Goal: Task Accomplishment & Management: Manage account settings

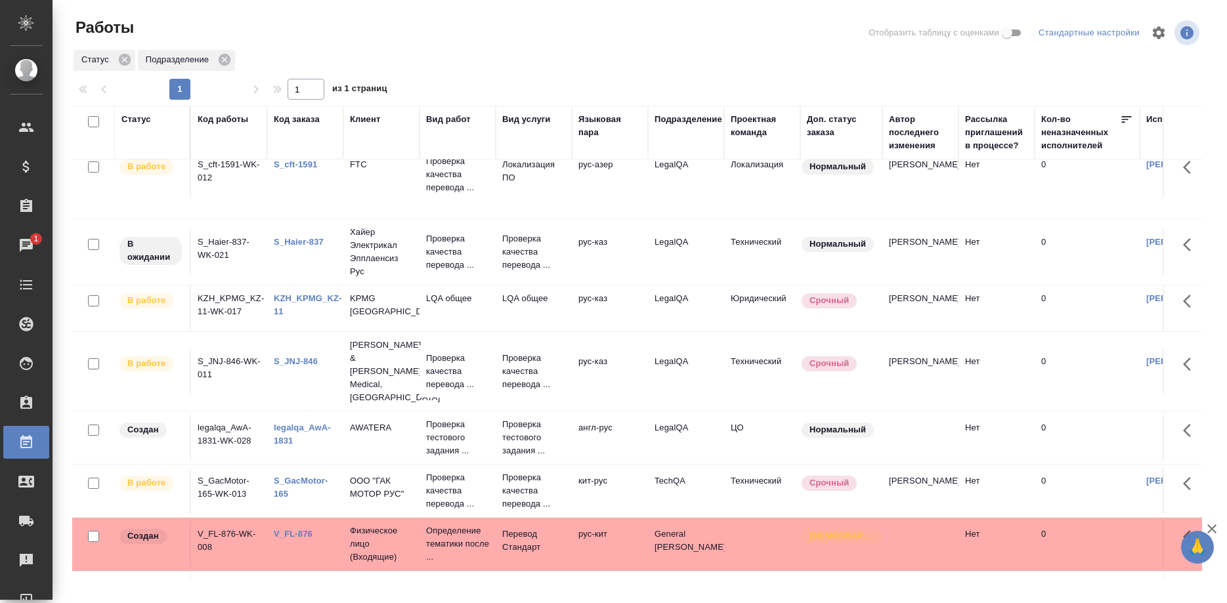
scroll to position [251, 0]
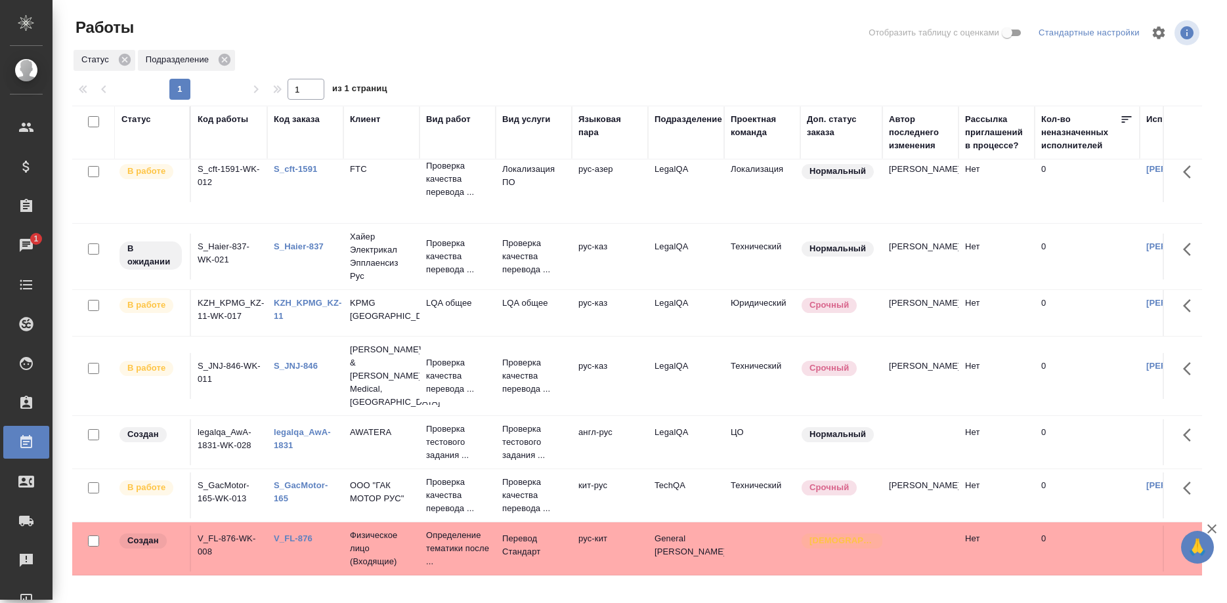
click at [274, 197] on td "S_cft-1591" at bounding box center [305, 179] width 76 height 46
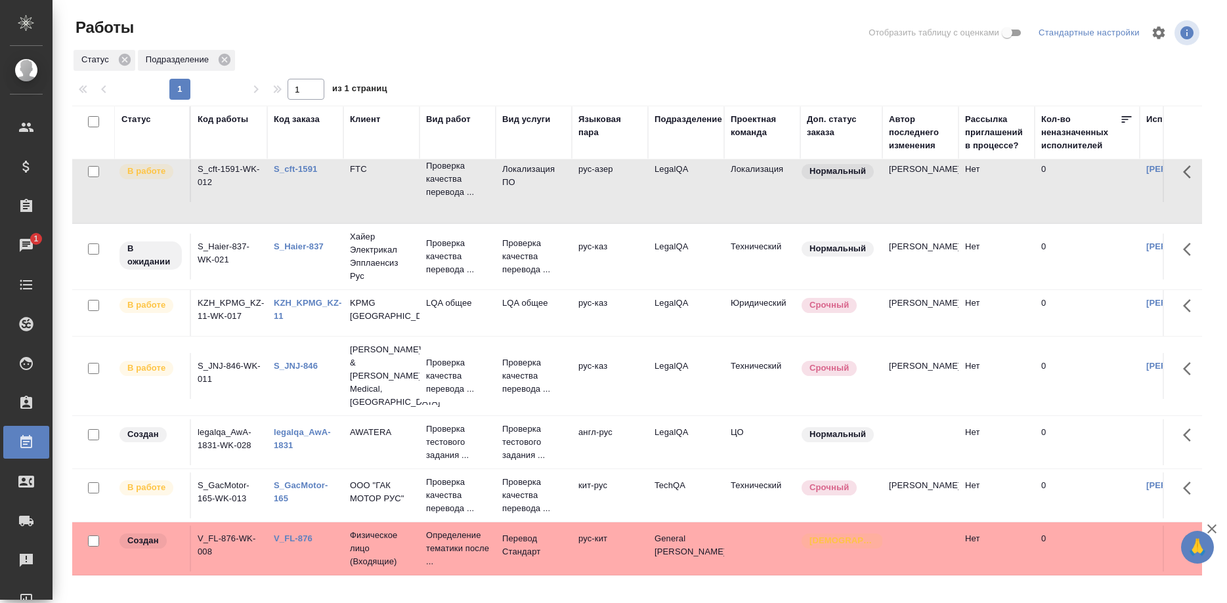
click at [313, 301] on link "KZH_KPMG_KZ-11" at bounding box center [308, 309] width 68 height 23
click at [284, 361] on link "S_JNJ-846" at bounding box center [296, 366] width 44 height 10
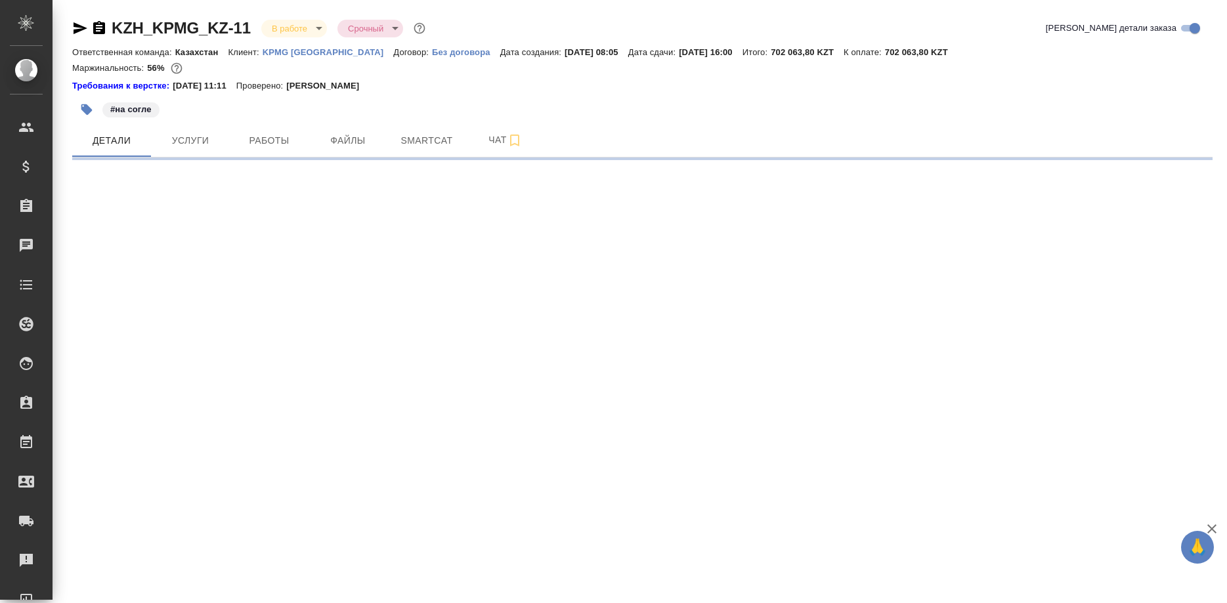
select select "RU"
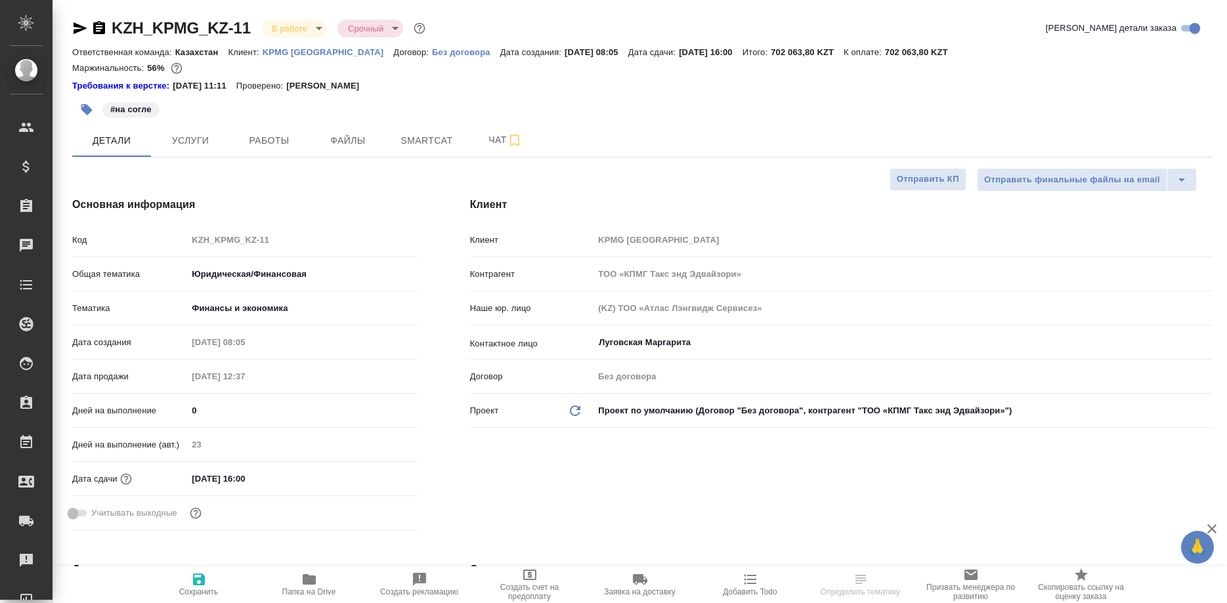
type textarea "x"
type input "Matveeva Anastasia"
click at [192, 579] on icon "button" at bounding box center [199, 580] width 16 height 16
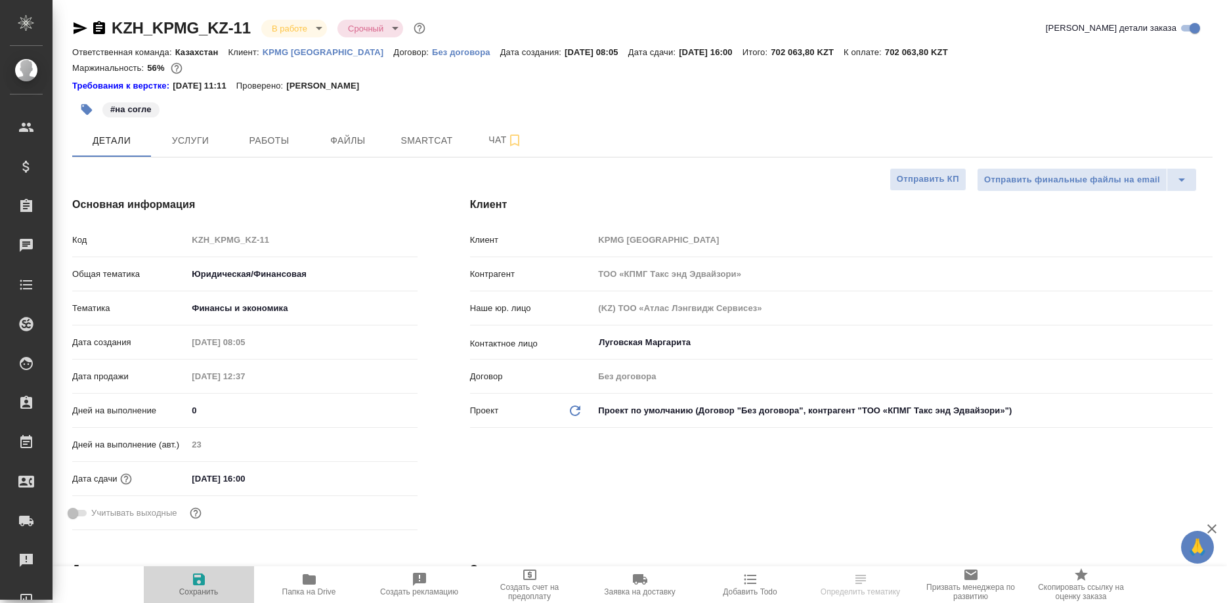
type textarea "x"
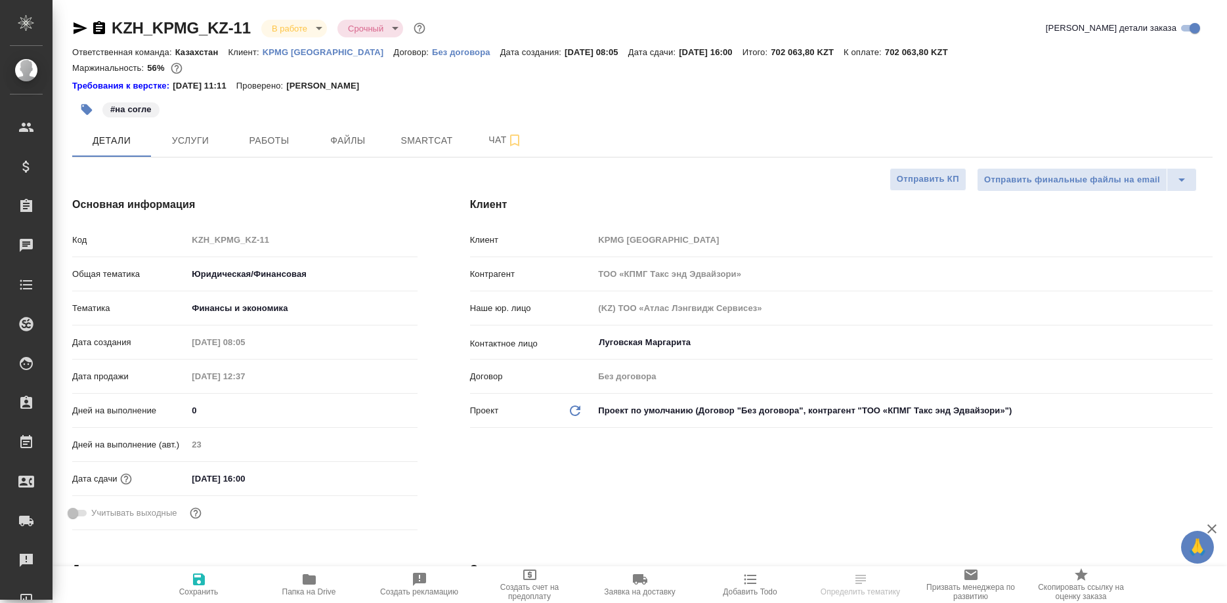
type textarea "x"
click at [418, 154] on button "Smartcat" at bounding box center [426, 140] width 79 height 33
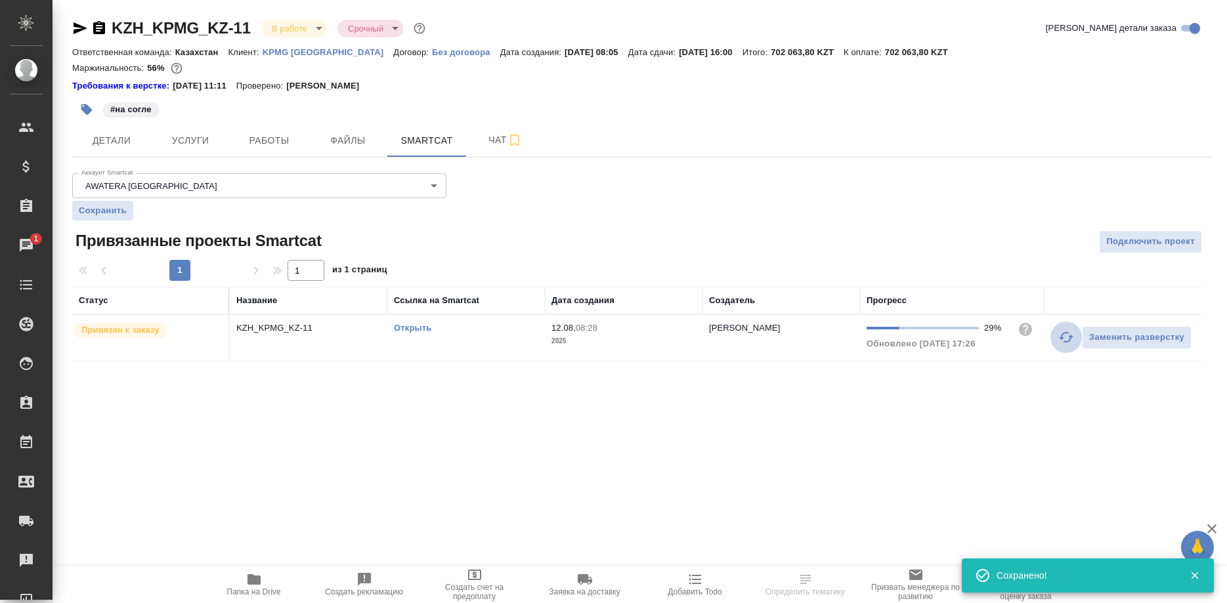
click at [1057, 335] on button "button" at bounding box center [1066, 338] width 32 height 32
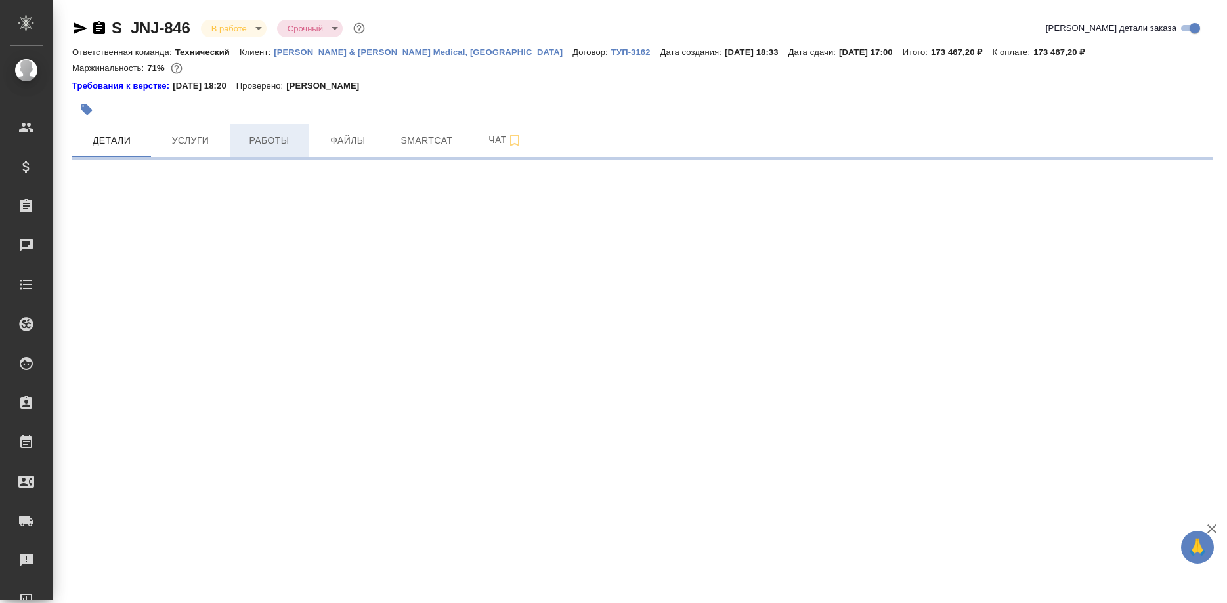
select select "RU"
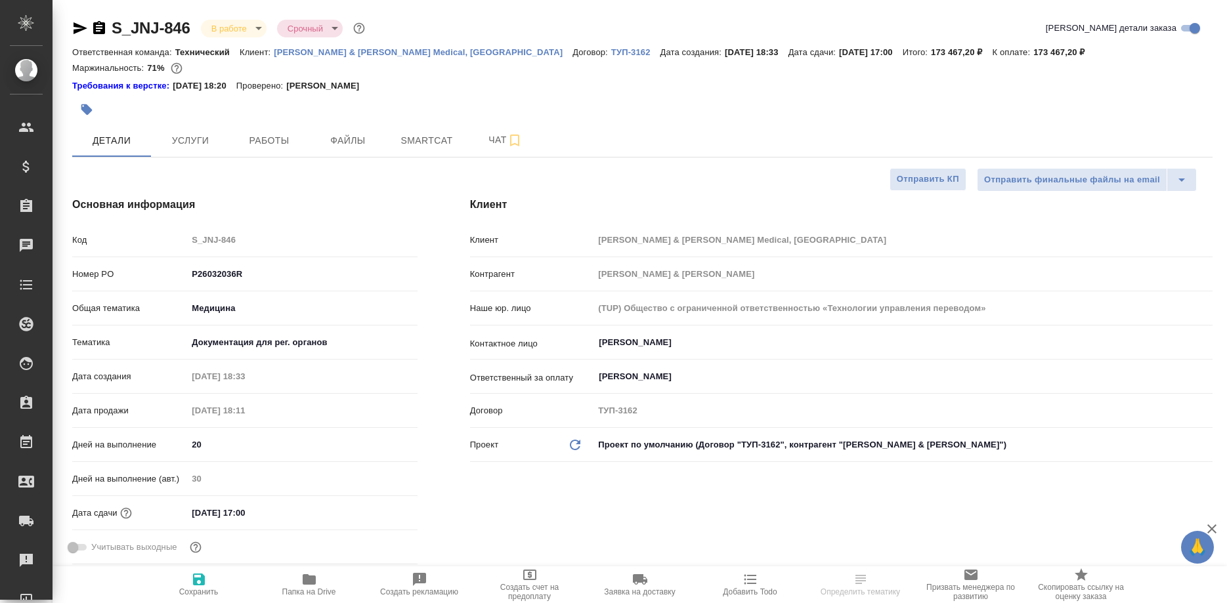
type textarea "x"
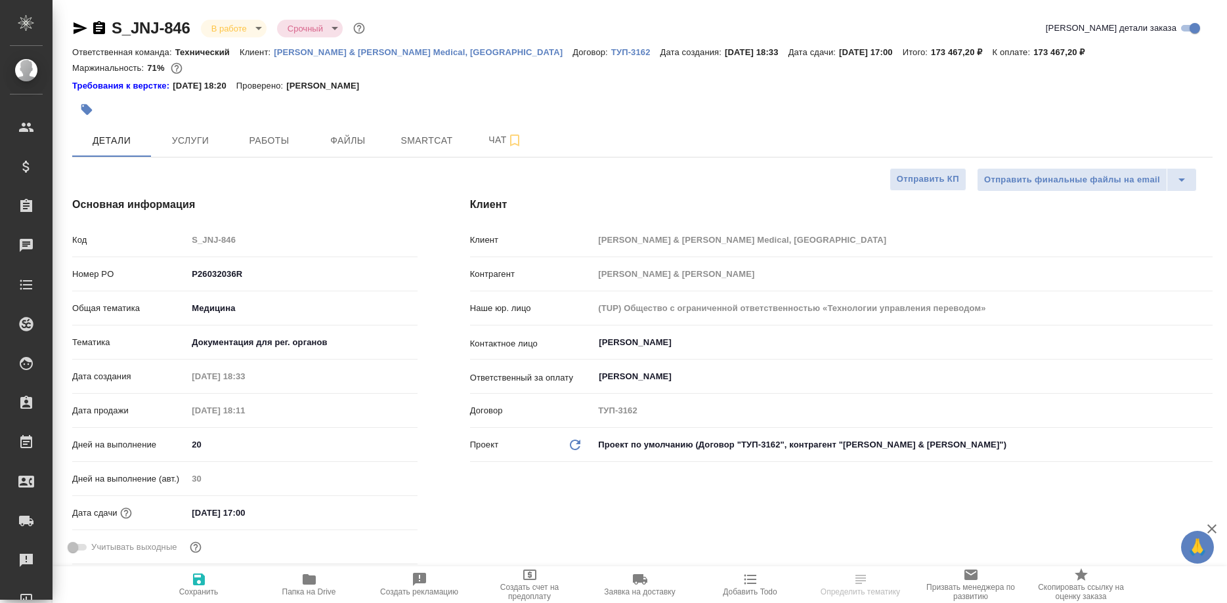
type textarea "x"
click at [409, 142] on span "Smartcat" at bounding box center [426, 141] width 63 height 16
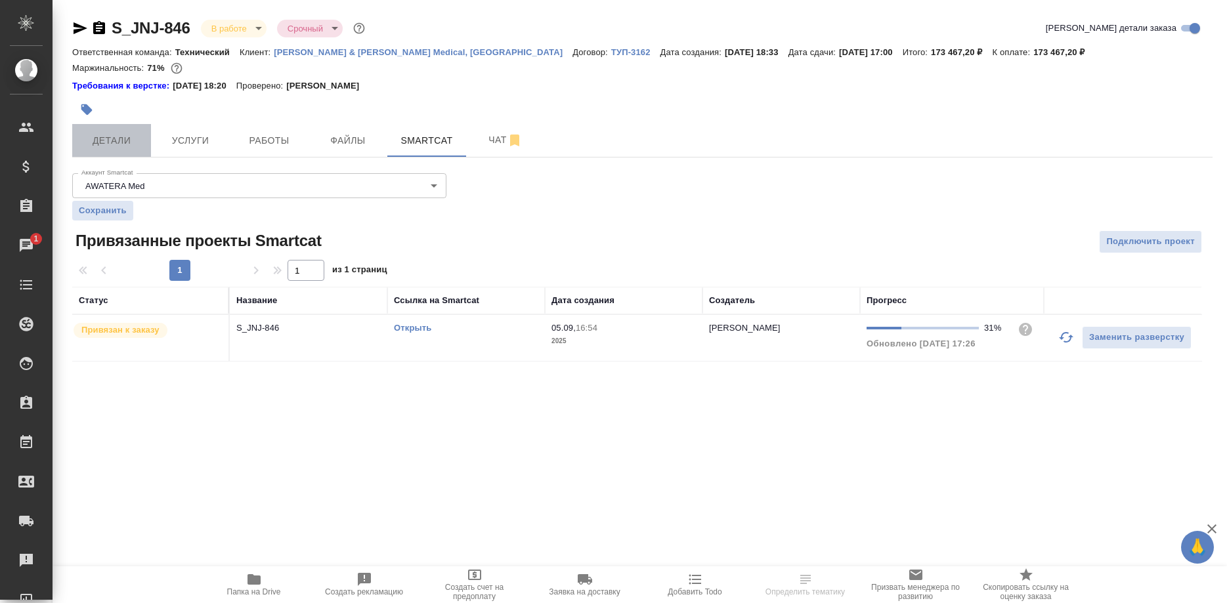
click at [95, 125] on button "Детали" at bounding box center [111, 140] width 79 height 33
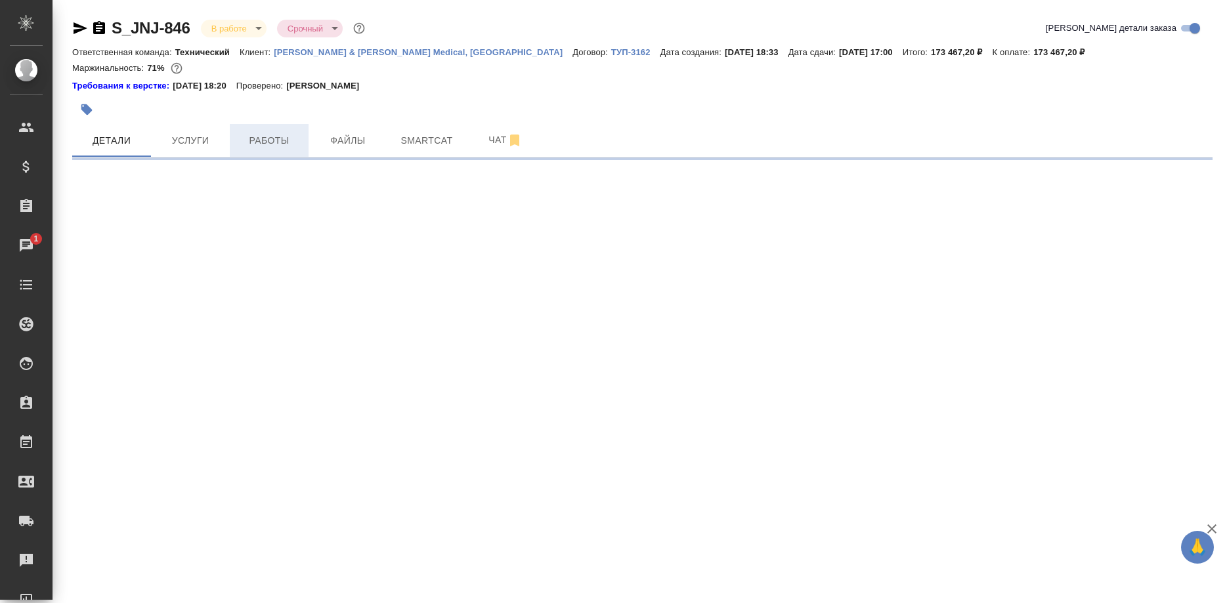
select select "RU"
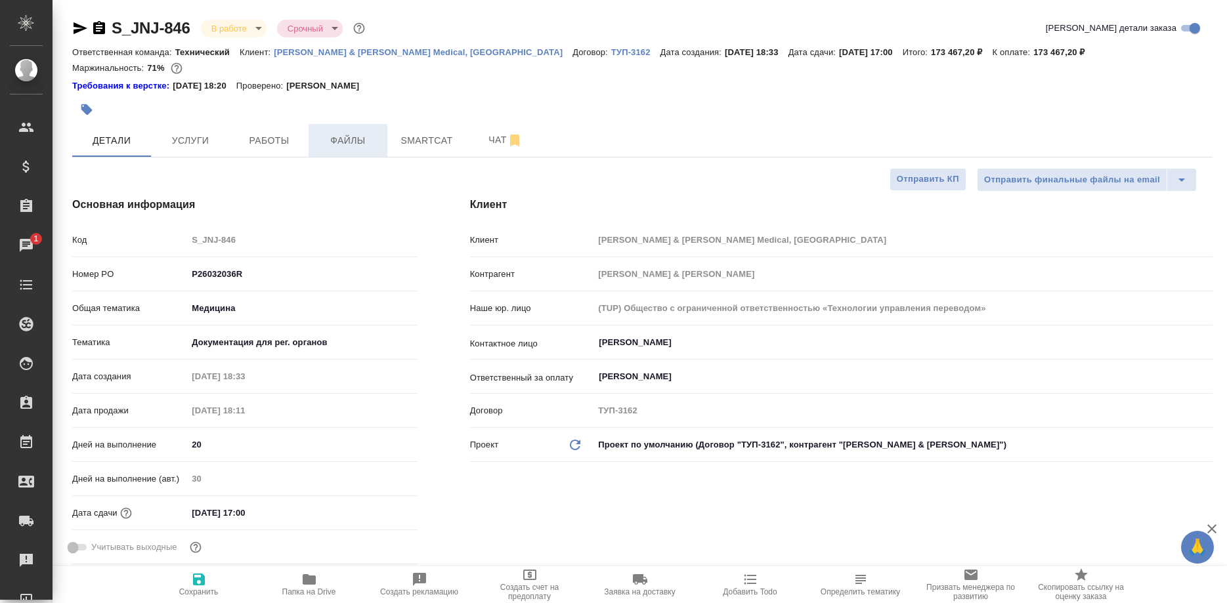
type textarea "x"
click at [419, 144] on span "Smartcat" at bounding box center [426, 141] width 63 height 16
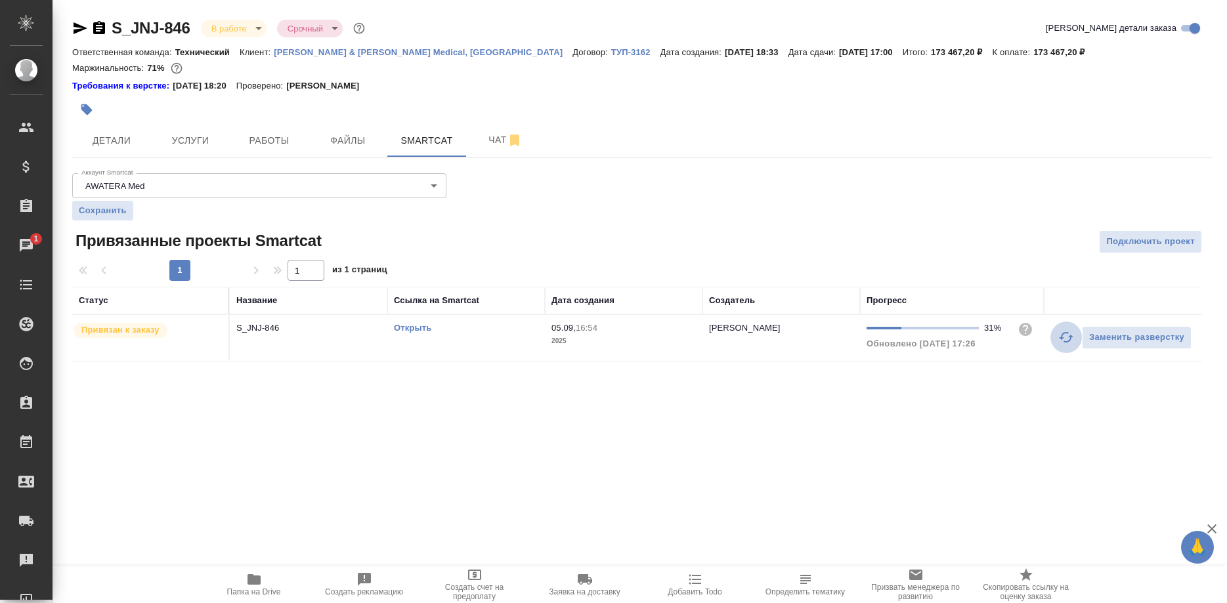
click at [1053, 336] on button "button" at bounding box center [1066, 338] width 32 height 32
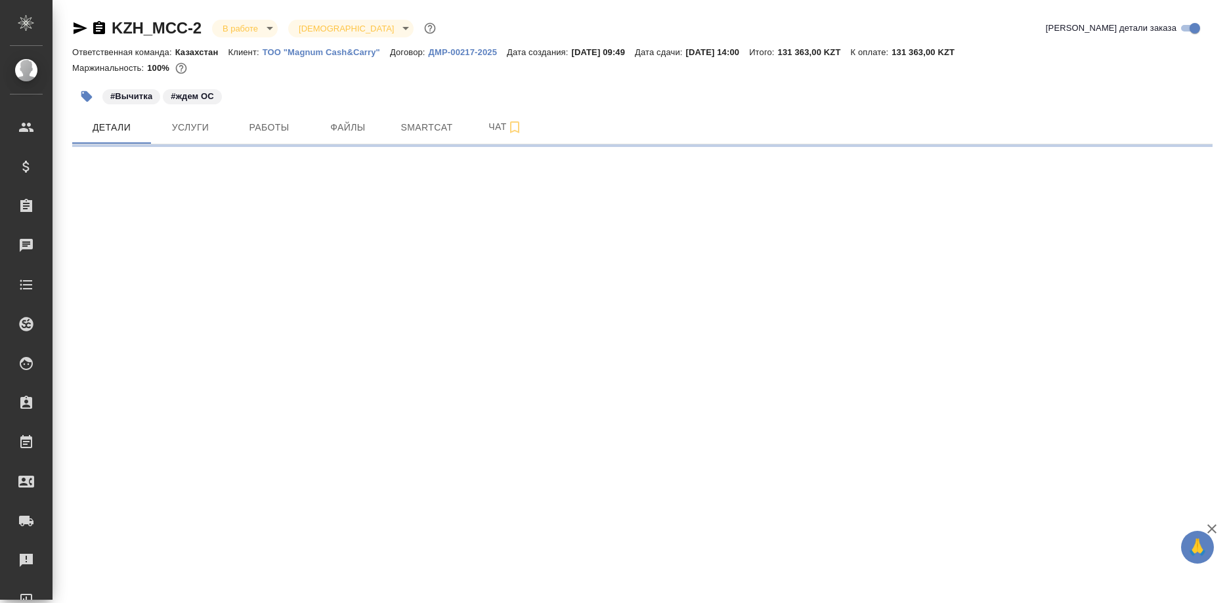
select select "RU"
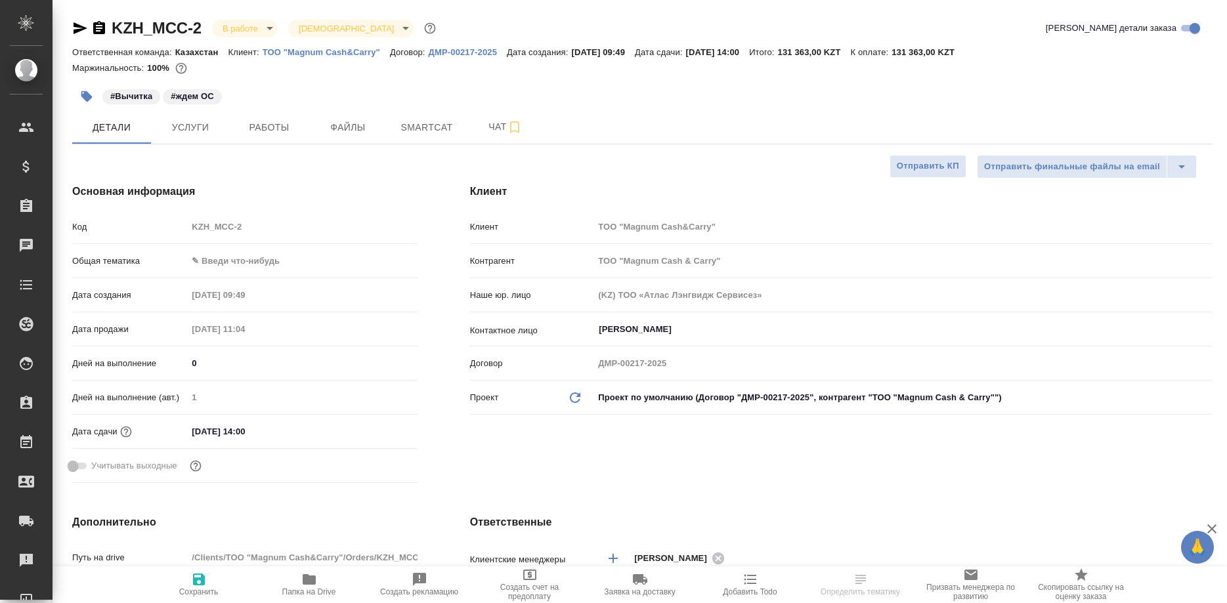
type textarea "x"
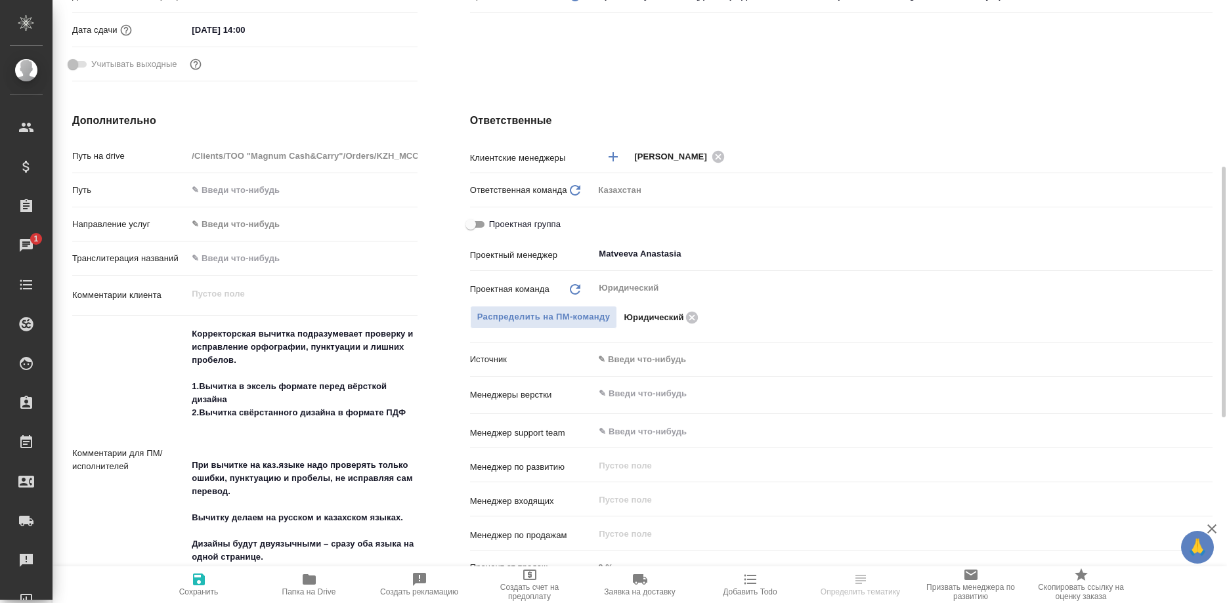
scroll to position [469, 0]
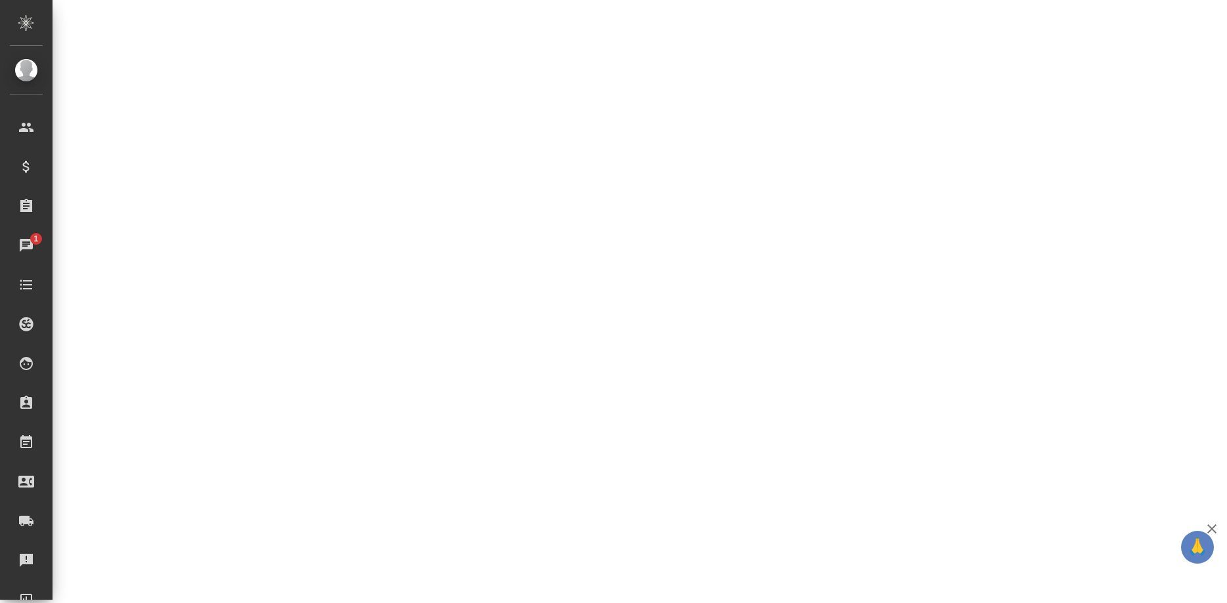
select select "RU"
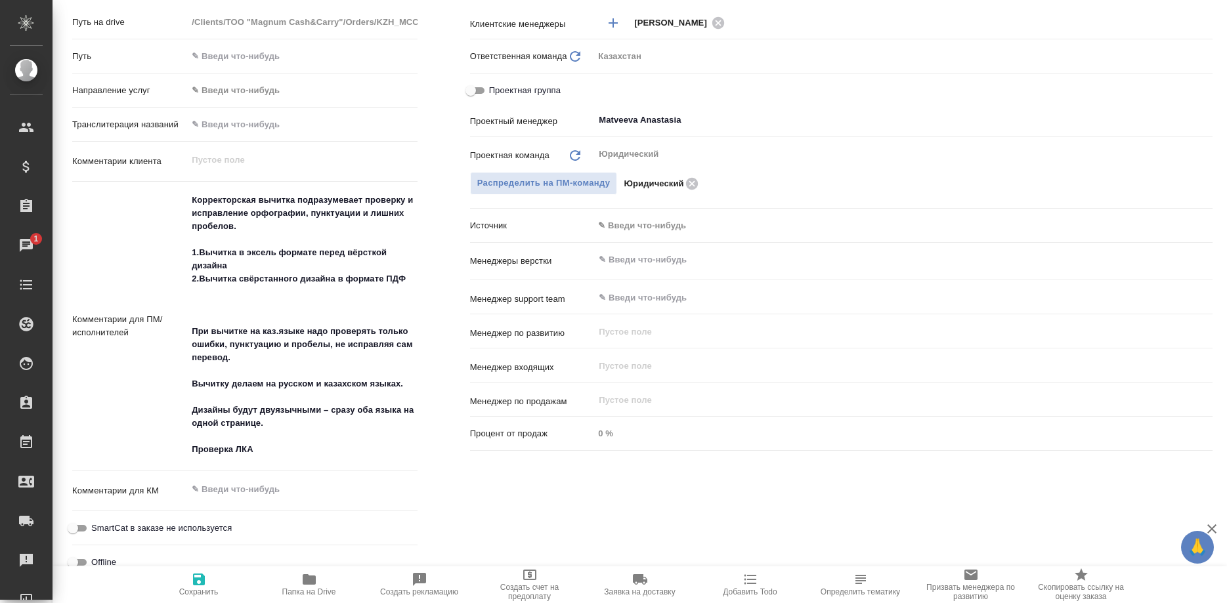
scroll to position [201, 0]
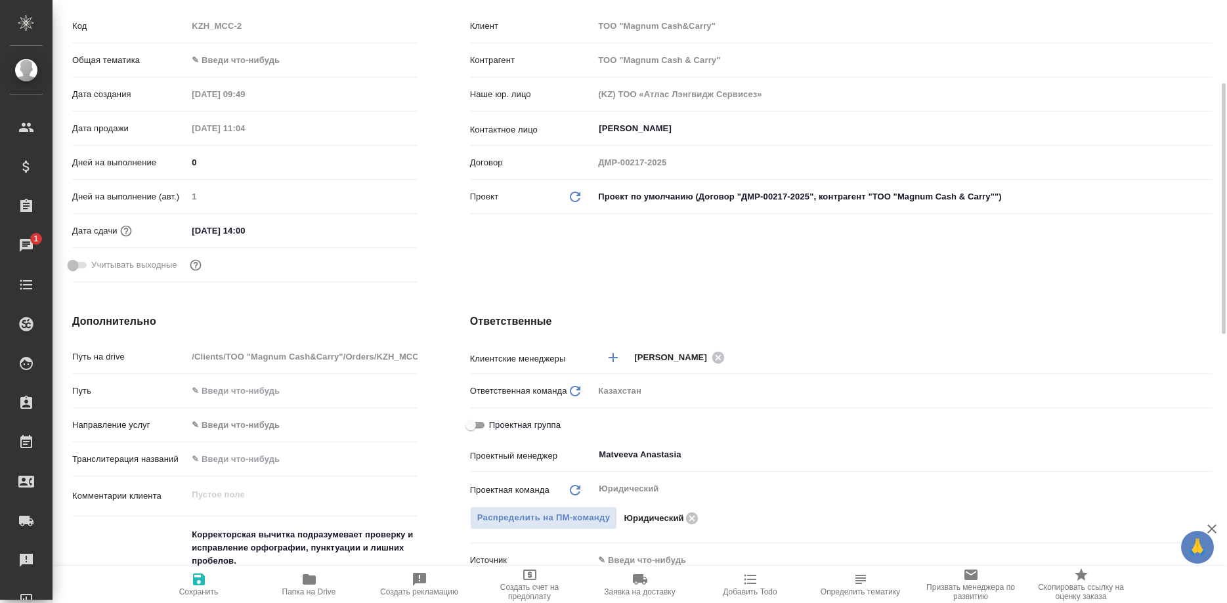
type textarea "x"
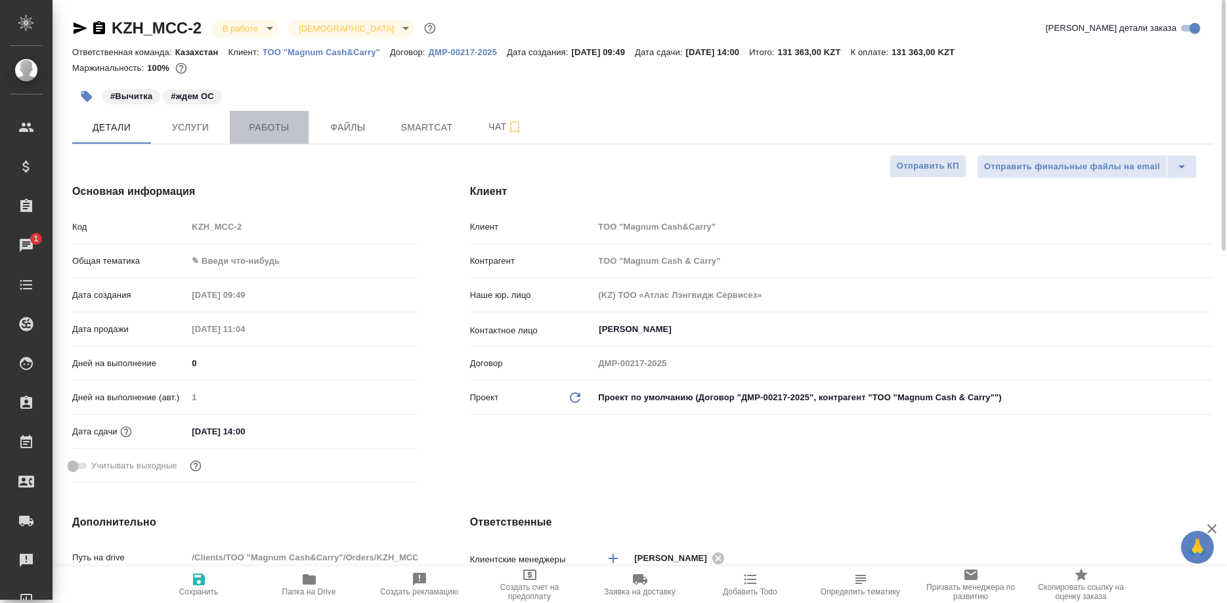
click at [267, 139] on button "Работы" at bounding box center [269, 127] width 79 height 33
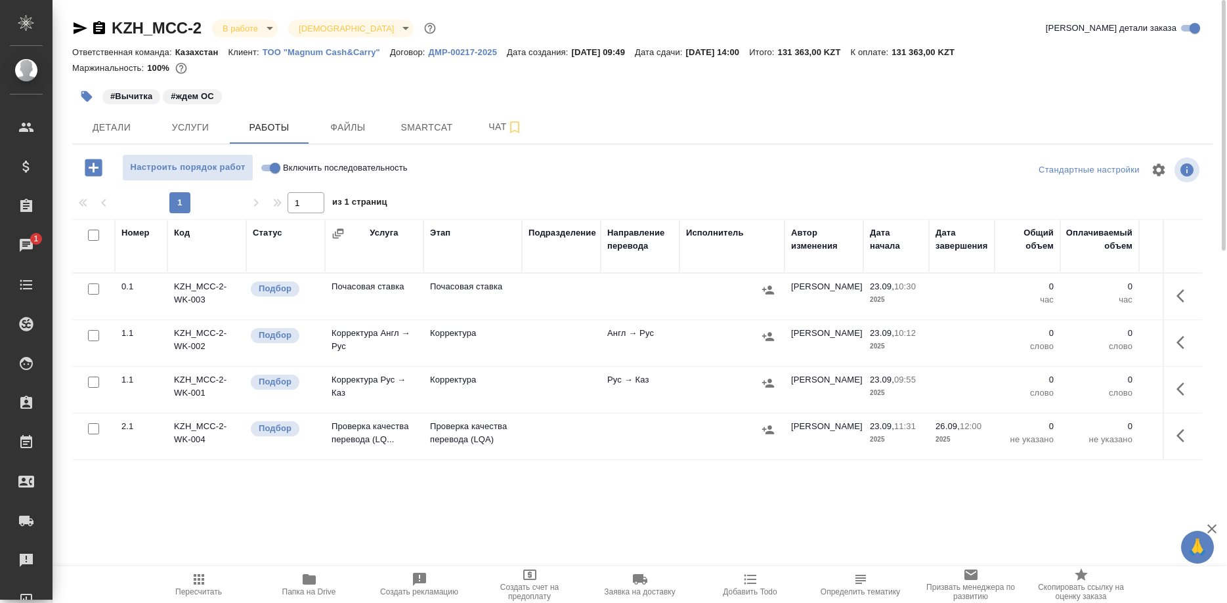
click at [318, 51] on p "ТОО "Magnum Cash&Carry"" at bounding box center [326, 52] width 127 height 10
click at [198, 131] on span "Услуги" at bounding box center [190, 127] width 63 height 16
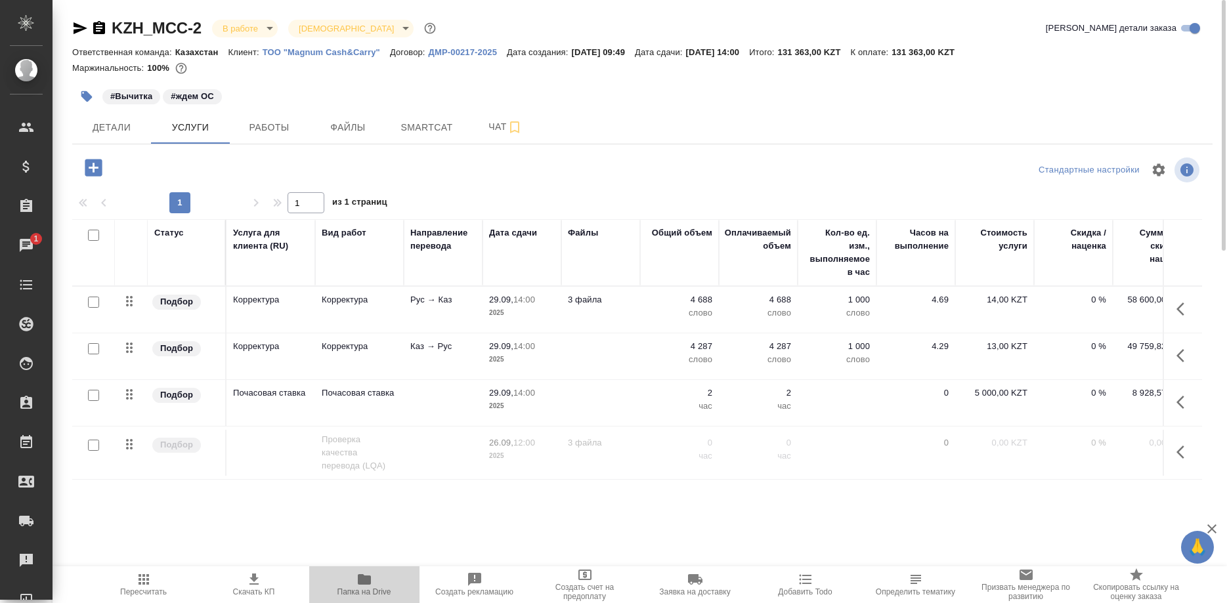
click at [351, 580] on span "Папка на Drive" at bounding box center [364, 584] width 95 height 25
click at [97, 125] on span "Детали" at bounding box center [111, 127] width 63 height 16
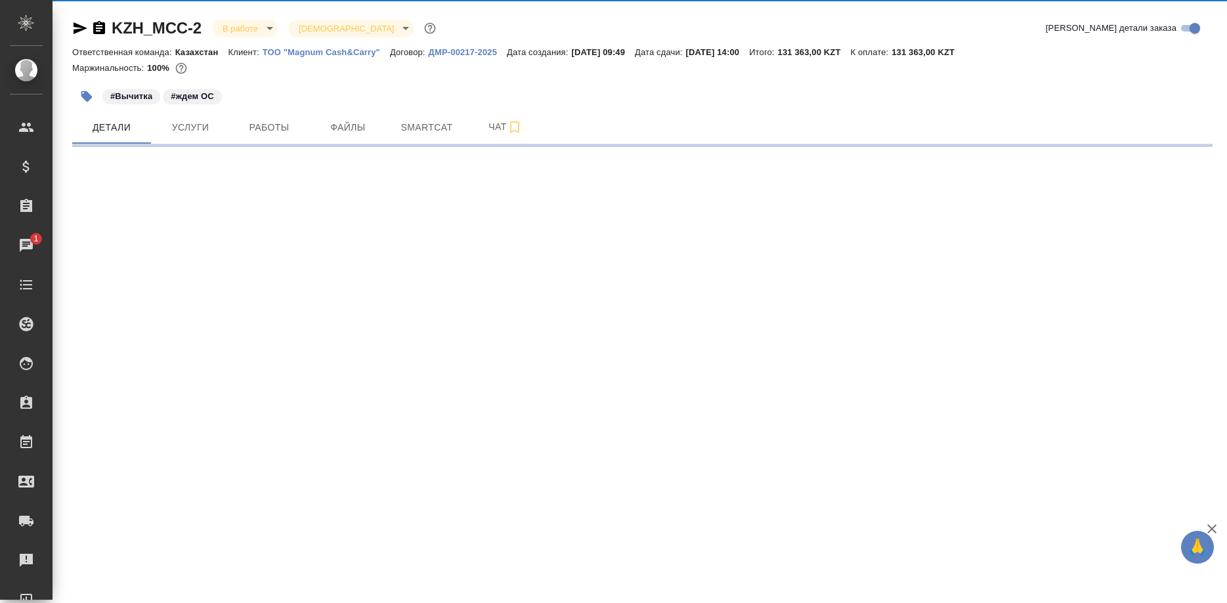
select select "RU"
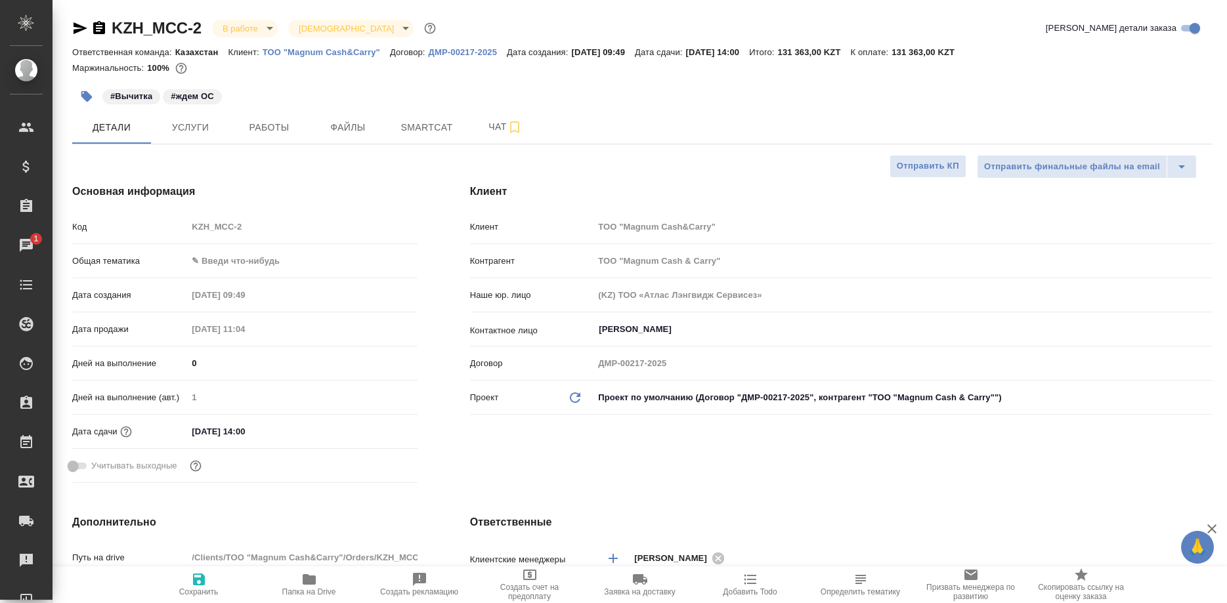
type textarea "x"
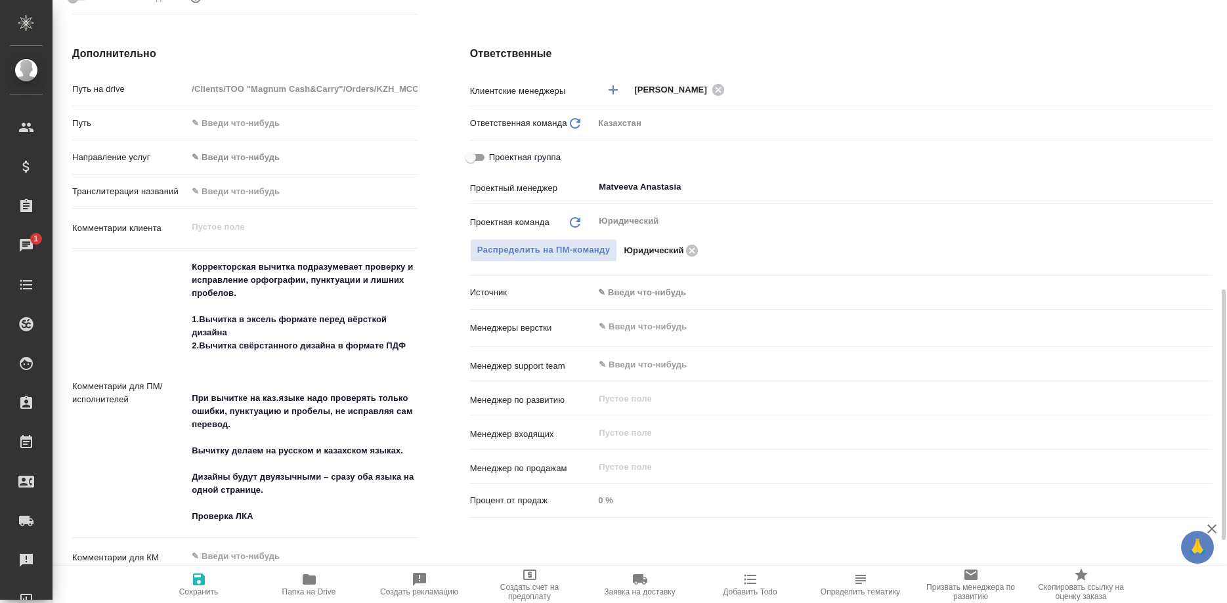
scroll to position [536, 0]
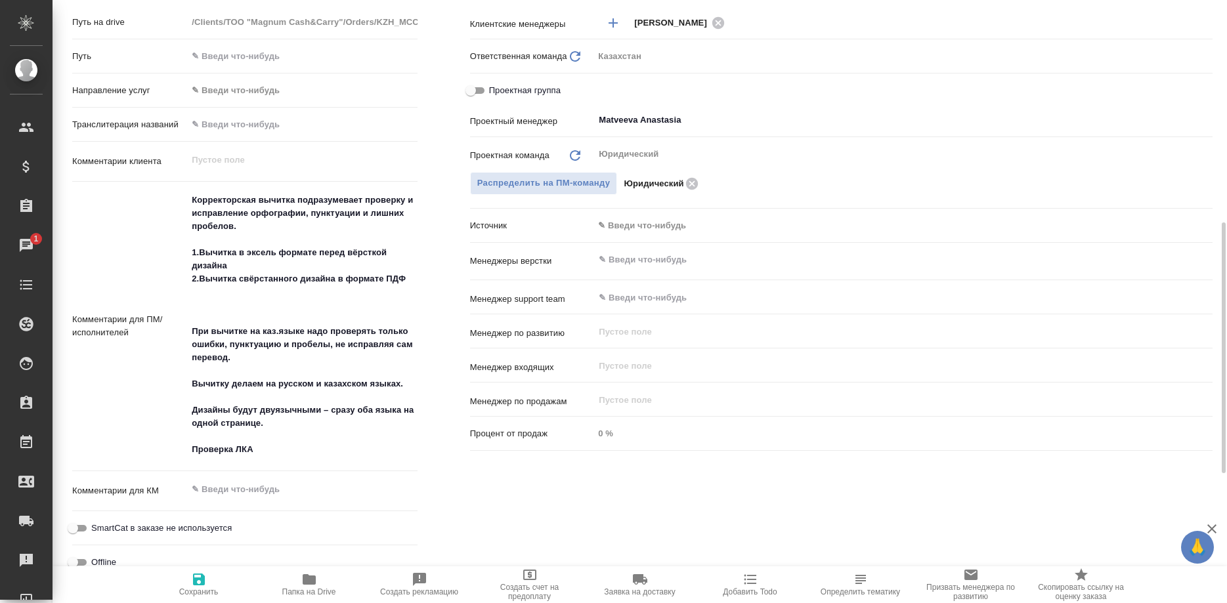
type textarea "x"
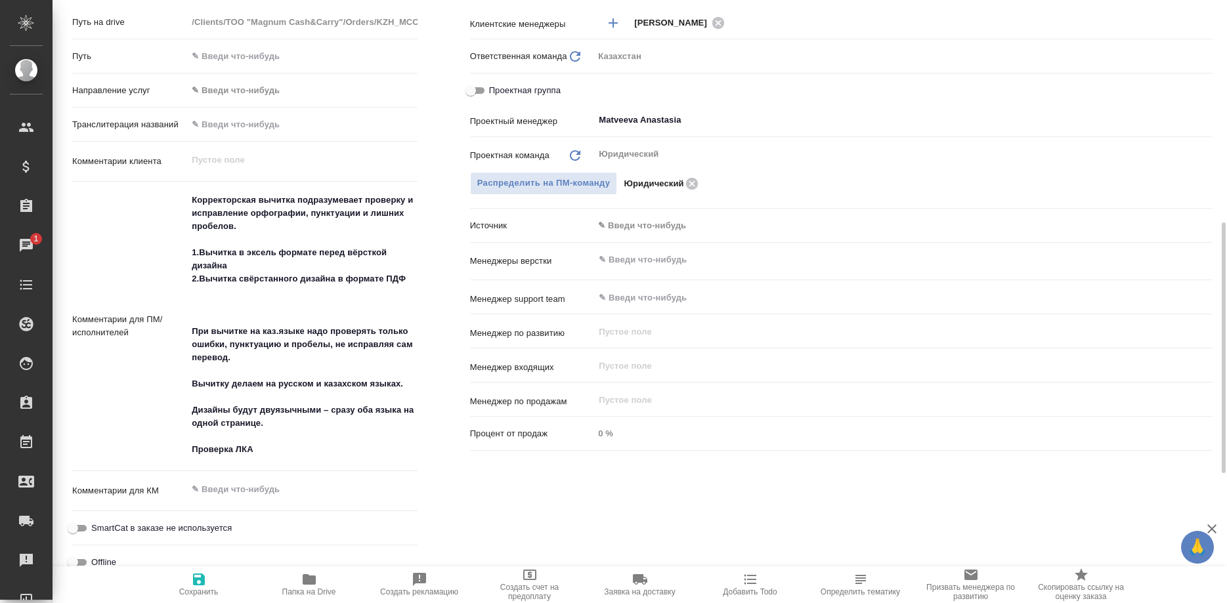
type textarea "x"
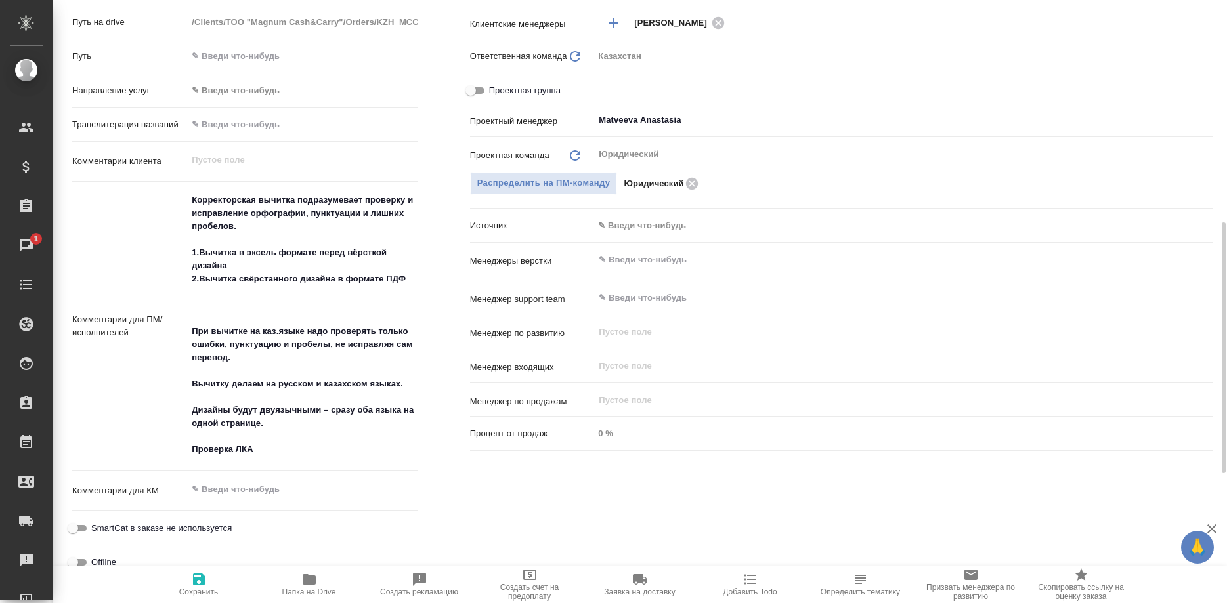
type textarea "x"
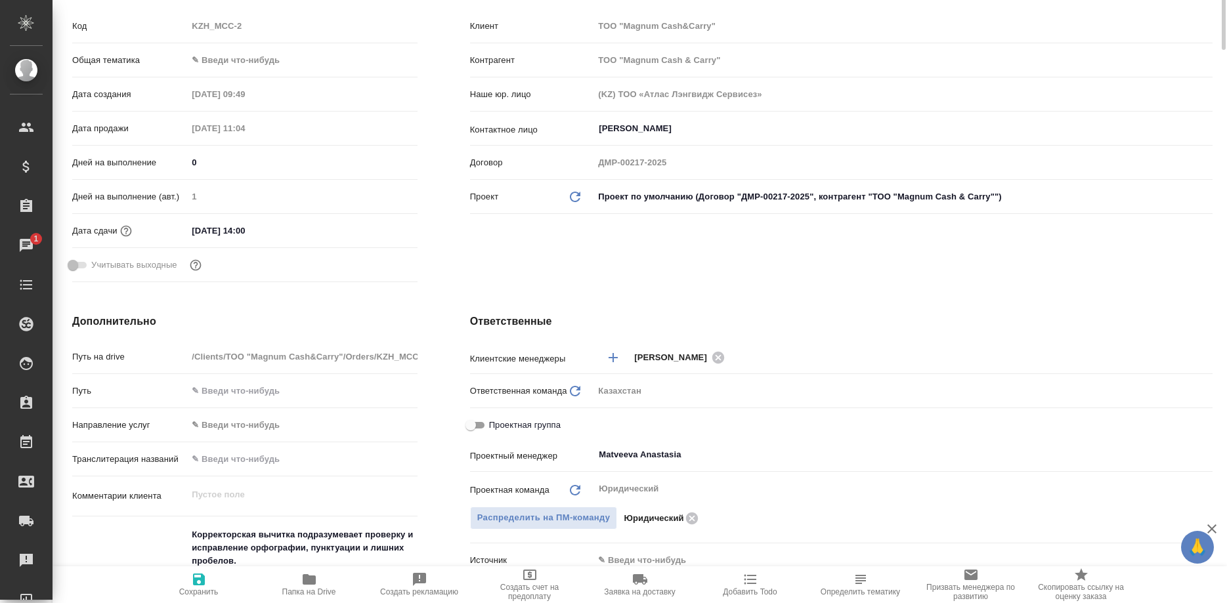
scroll to position [0, 0]
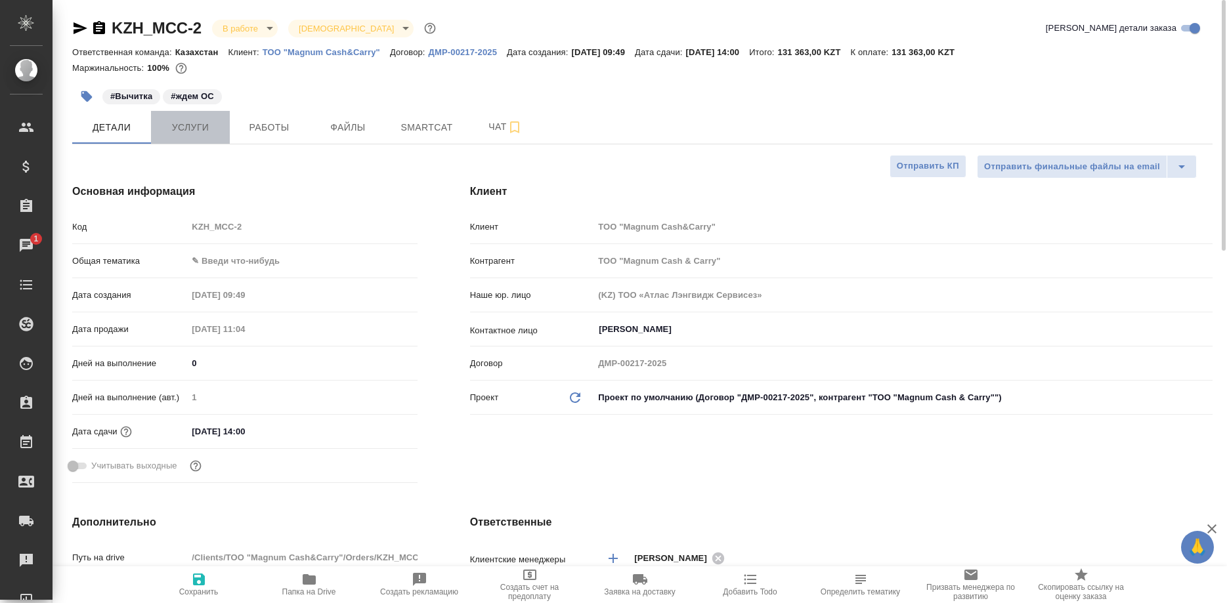
click at [194, 137] on button "Услуги" at bounding box center [190, 127] width 79 height 33
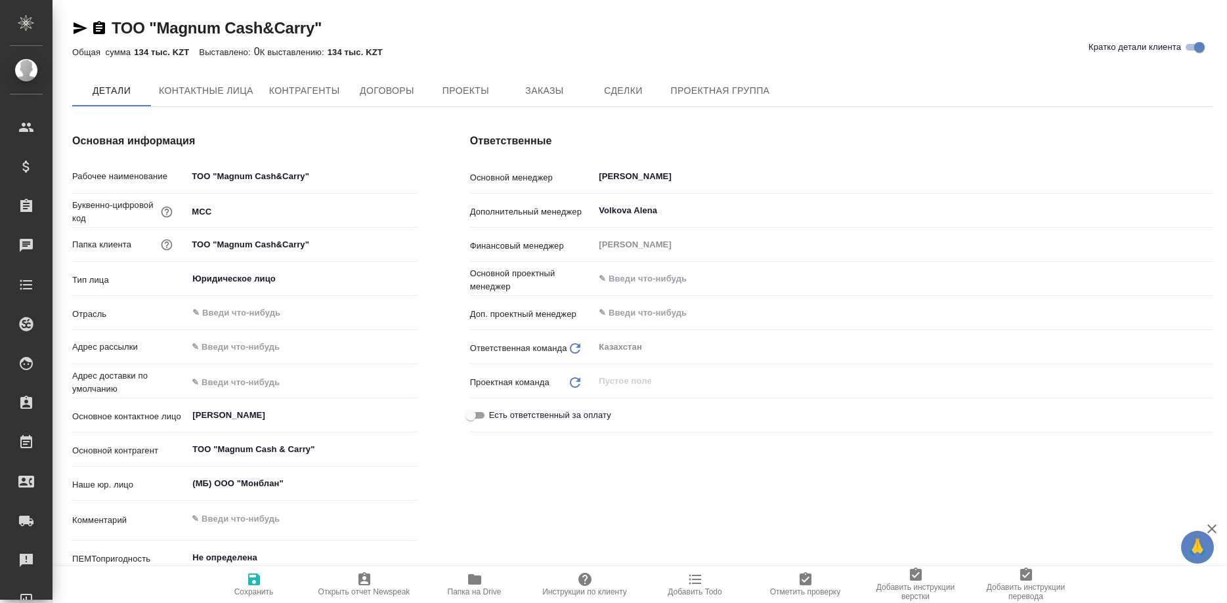
type textarea "x"
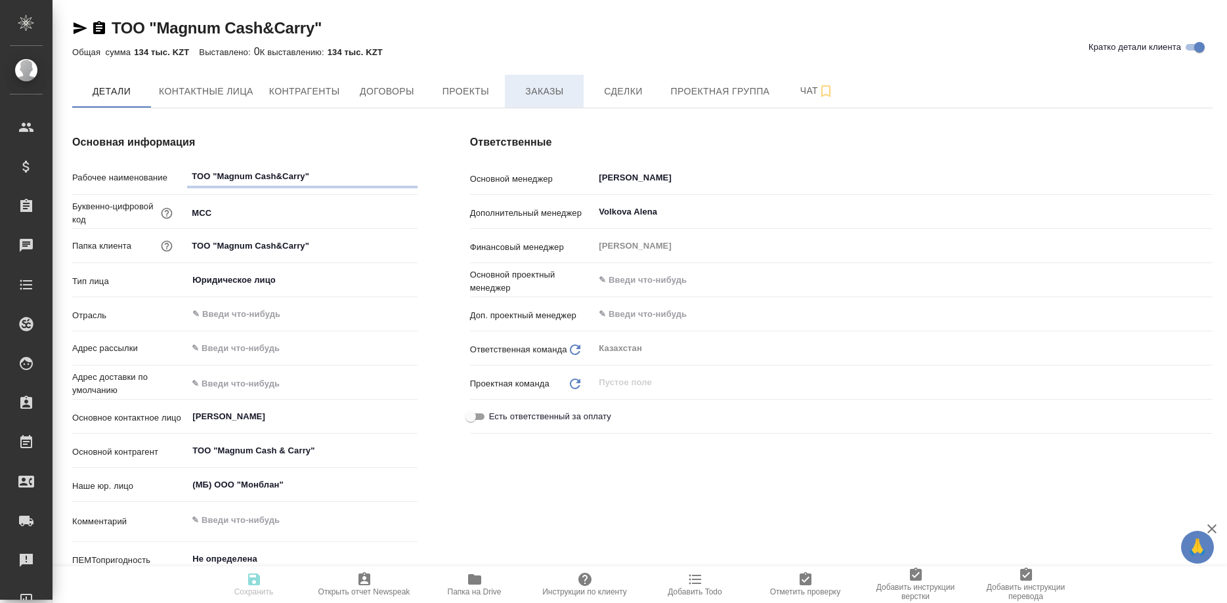
type textarea "x"
click at [533, 93] on span "Заказы" at bounding box center [544, 91] width 63 height 16
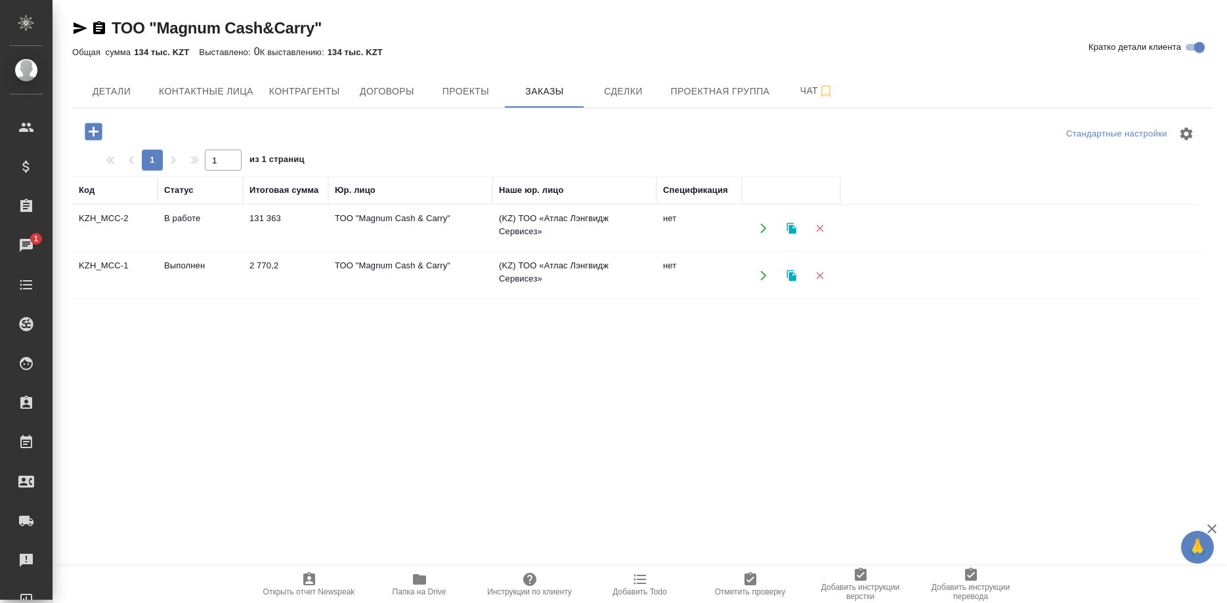
click at [100, 267] on td "KZH_MCC-1" at bounding box center [114, 276] width 85 height 46
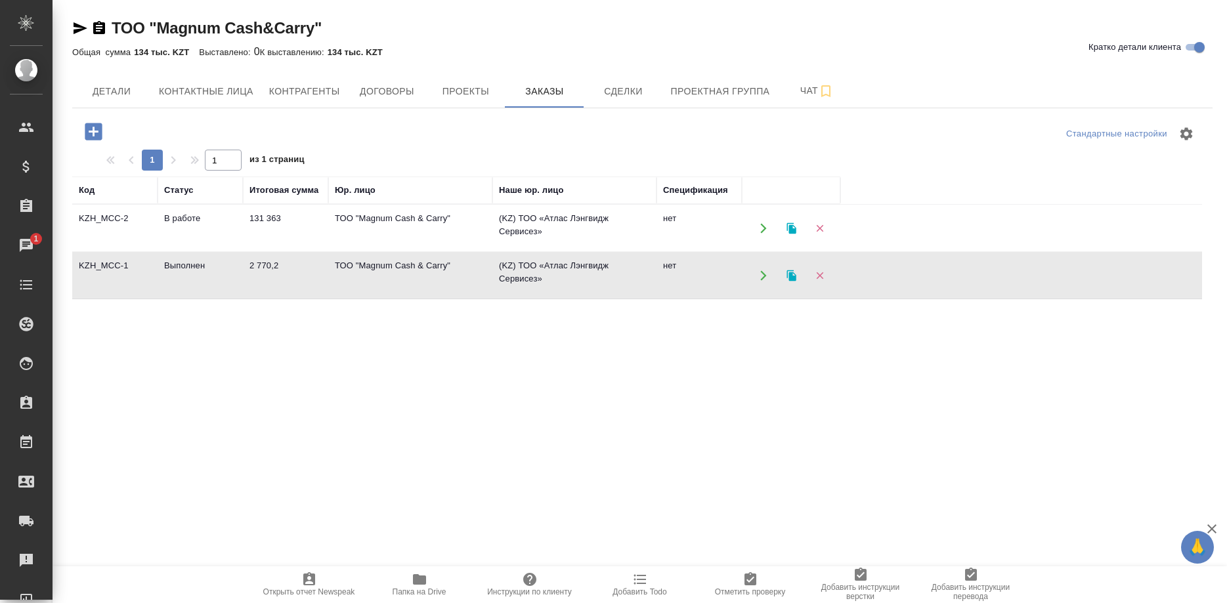
click at [100, 267] on td "KZH_MCC-1" at bounding box center [114, 276] width 85 height 46
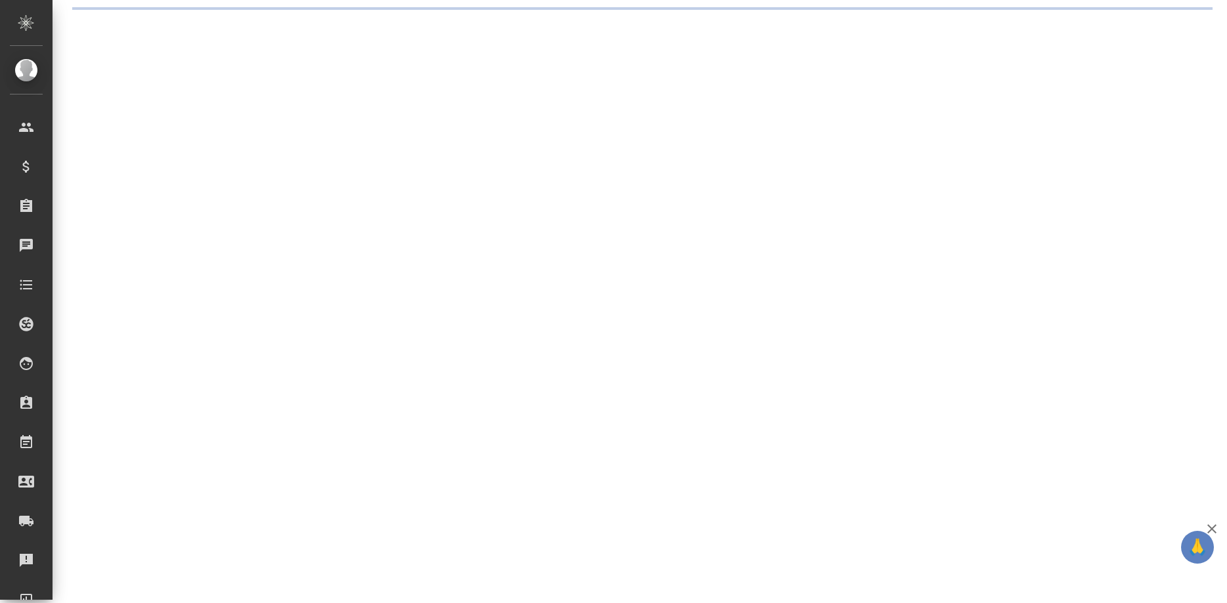
select select "RU"
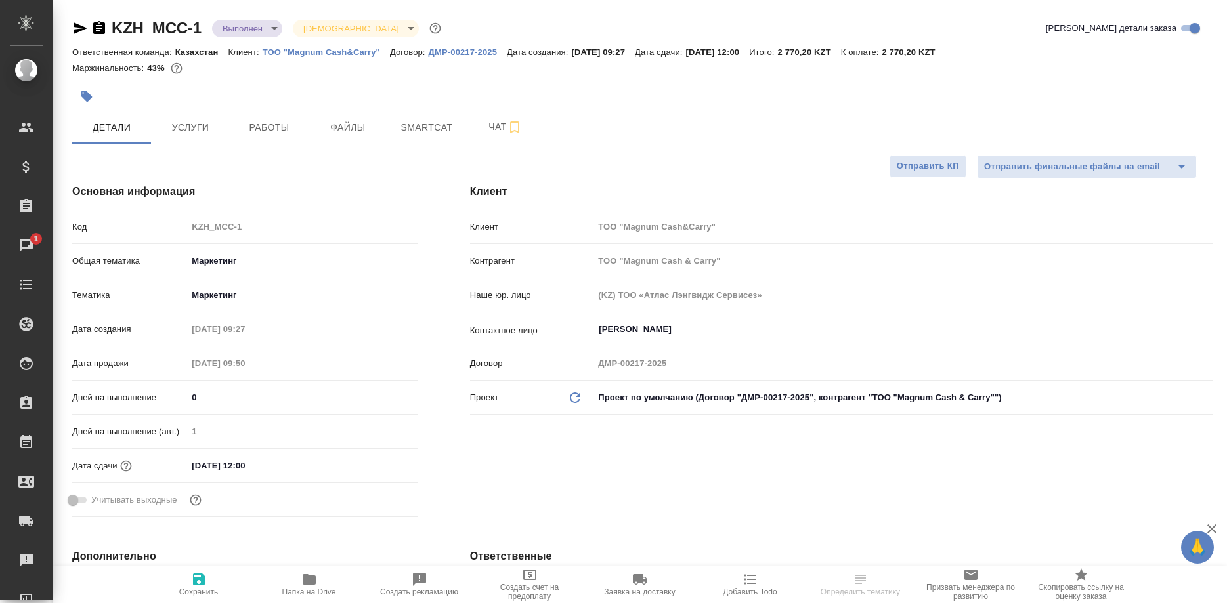
select select "RU"
type textarea "x"
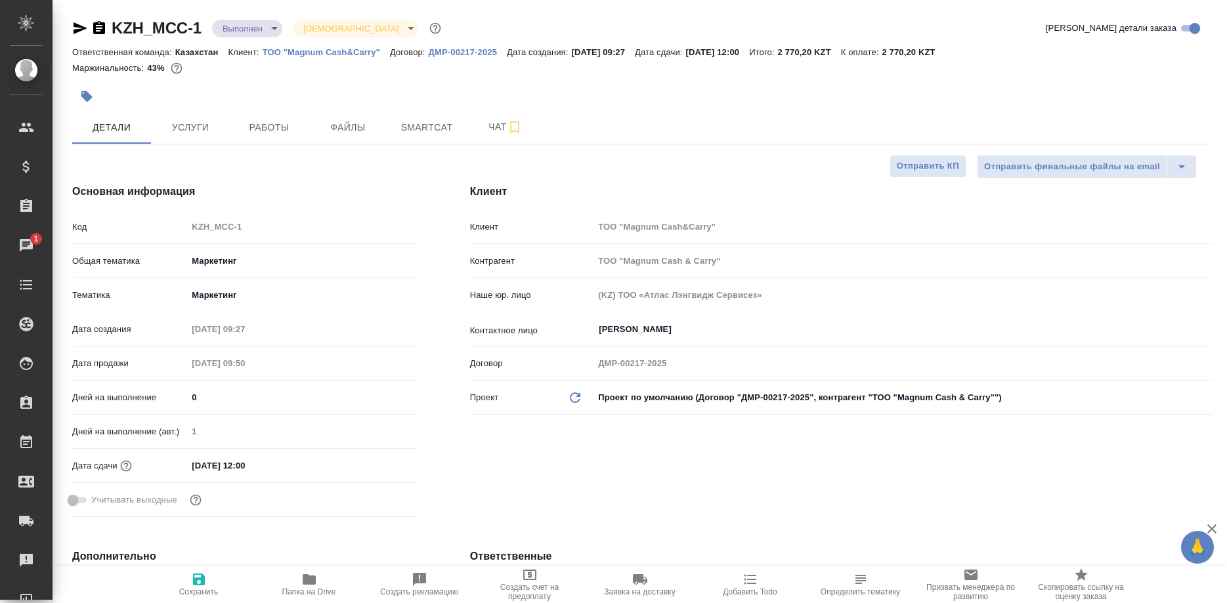
type textarea "x"
click at [307, 579] on icon "button" at bounding box center [309, 579] width 13 height 11
type textarea "x"
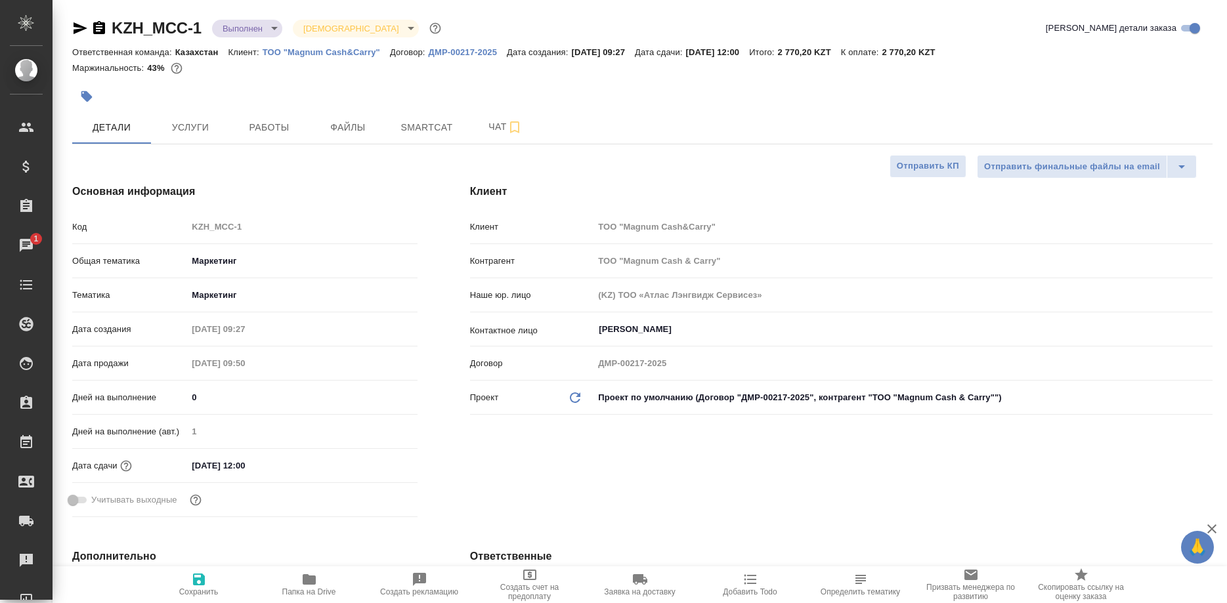
type textarea "x"
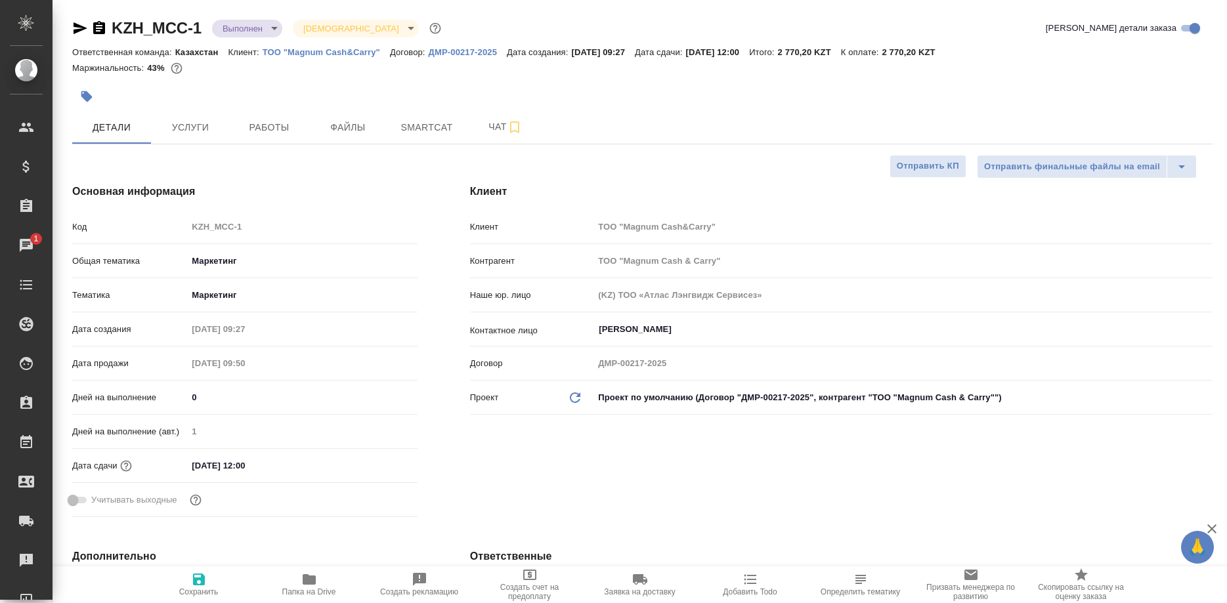
type textarea "x"
click at [261, 128] on span "Работы" at bounding box center [269, 127] width 63 height 16
type textarea "x"
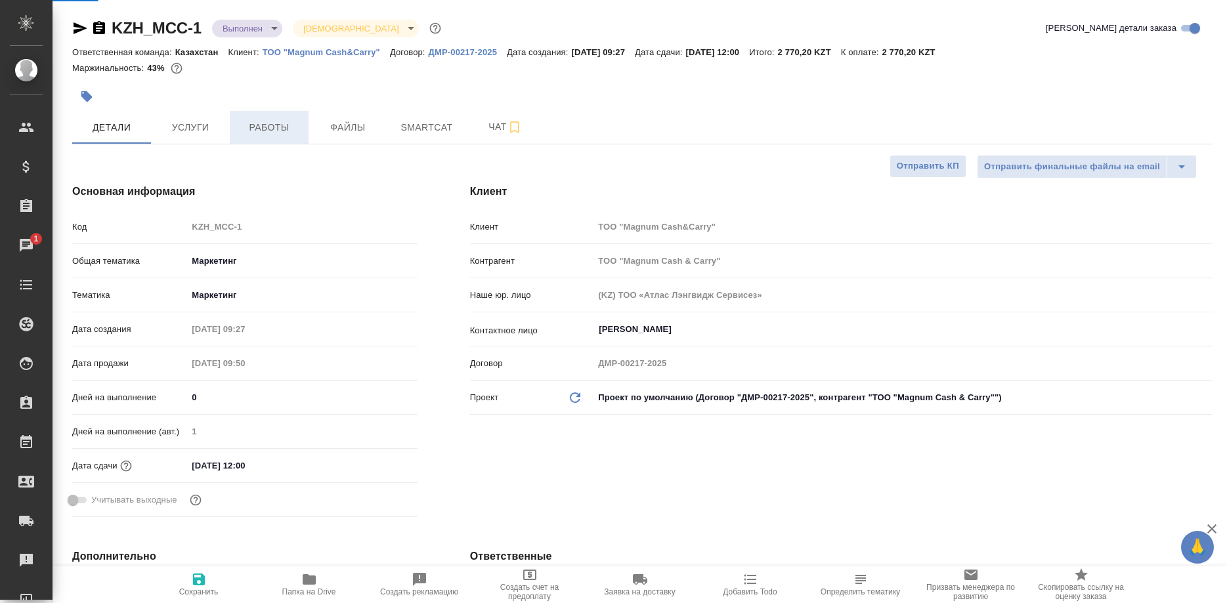
type textarea "x"
